Goal: Transaction & Acquisition: Purchase product/service

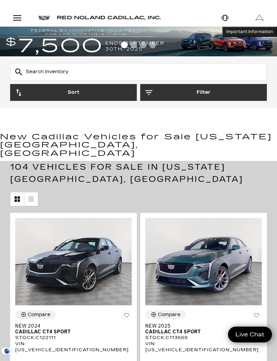
click at [203, 90] on button "Filter" at bounding box center [203, 92] width 127 height 17
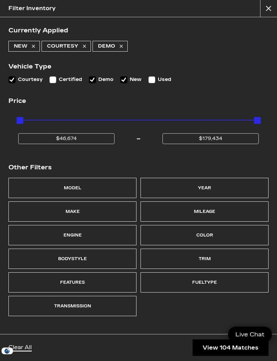
click at [67, 190] on div "Model" at bounding box center [73, 187] width 18 height 9
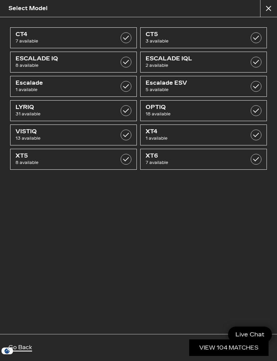
click at [255, 110] on label at bounding box center [255, 110] width 11 height 11
type input "$55,679"
type input "$60,104"
checkbox input "true"
click at [226, 347] on link "View 18 Matches" at bounding box center [230, 347] width 75 height 17
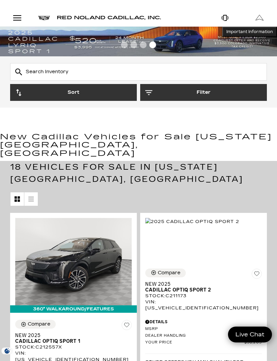
click at [209, 93] on button "Filter" at bounding box center [203, 92] width 127 height 17
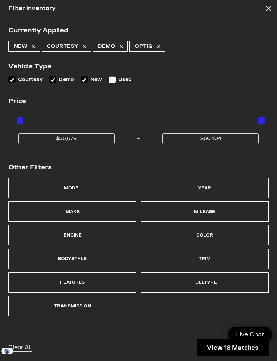
click at [190, 260] on div "Trim" at bounding box center [204, 259] width 128 height 20
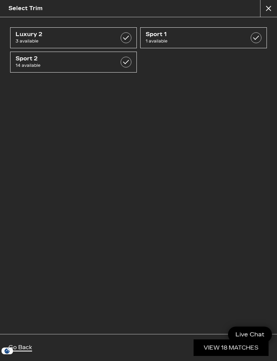
click at [124, 63] on label at bounding box center [125, 62] width 11 height 11
checkbox input "true"
click at [123, 37] on label at bounding box center [125, 37] width 11 height 11
checkbox input "true"
click at [230, 341] on link "View 17 Matches" at bounding box center [231, 347] width 75 height 17
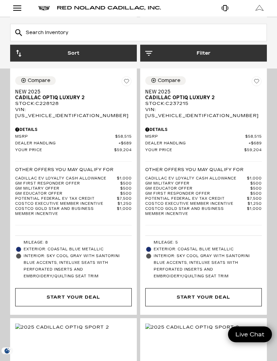
scroll to position [2385, 0]
click at [57, 33] on img at bounding box center [63, 29] width 97 height 7
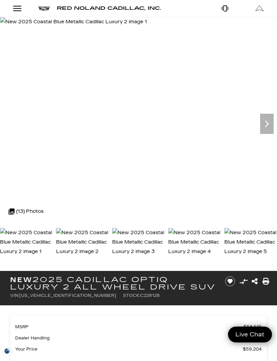
click at [18, 13] on link "Open Menu Modal" at bounding box center [17, 8] width 35 height 17
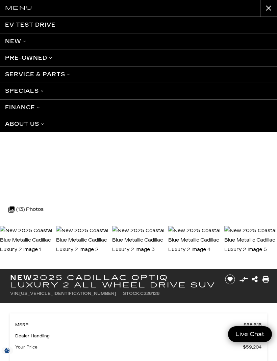
scroll to position [4, 0]
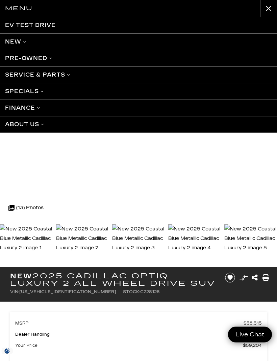
click at [33, 92] on link "Specials" at bounding box center [138, 91] width 277 height 17
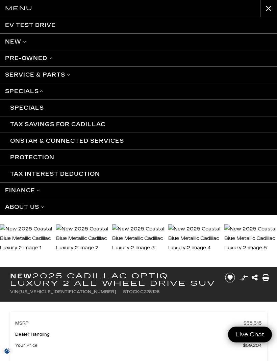
click at [22, 110] on link "Specials" at bounding box center [138, 108] width 277 height 17
